Goal: Transaction & Acquisition: Purchase product/service

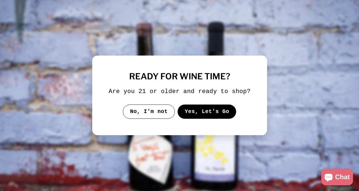
click at [197, 119] on button "Yes, Let's Go" at bounding box center [206, 111] width 59 height 14
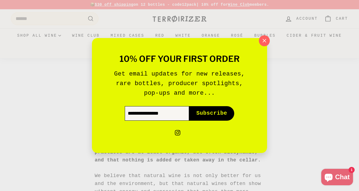
click at [162, 112] on input "Enter your email" at bounding box center [157, 113] width 64 height 14
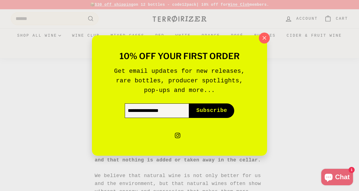
click at [168, 113] on input "Enter your email" at bounding box center [157, 110] width 64 height 14
type input "**********"
click at [210, 113] on span "Subscribe" at bounding box center [211, 111] width 31 height 8
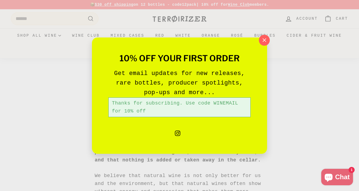
click at [210, 113] on div "Thanks for subscribing. Use code WINEMAIL for 10% off" at bounding box center [179, 107] width 142 height 20
click at [265, 38] on icon "button" at bounding box center [264, 40] width 8 height 8
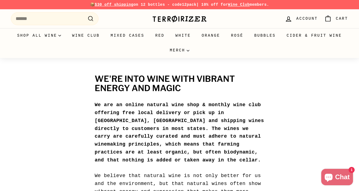
click at [297, 20] on span "Account" at bounding box center [306, 19] width 21 height 6
click at [84, 19] on input "Search" at bounding box center [54, 18] width 87 height 13
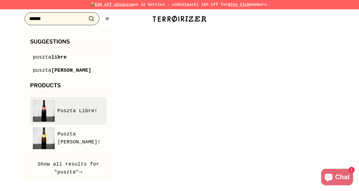
type input "******"
click at [86, 110] on span "Puszta Libre!" at bounding box center [77, 111] width 40 height 8
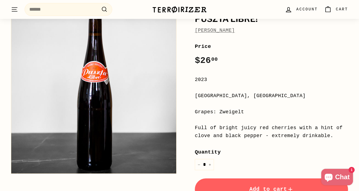
scroll to position [73, 0]
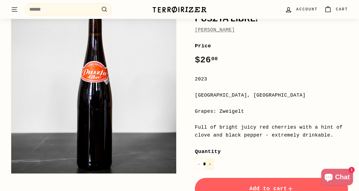
click at [211, 165] on icon "Increase item quantity by one" at bounding box center [209, 164] width 3 height 3
click at [200, 165] on icon "Reduce item quantity by one" at bounding box center [198, 164] width 3 height 3
type input "*"
click at [252, 183] on button "Add to cart" at bounding box center [271, 189] width 153 height 22
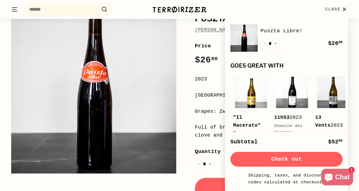
click at [282, 159] on button "Check out" at bounding box center [286, 159] width 112 height 15
